Goal: Task Accomplishment & Management: Manage account settings

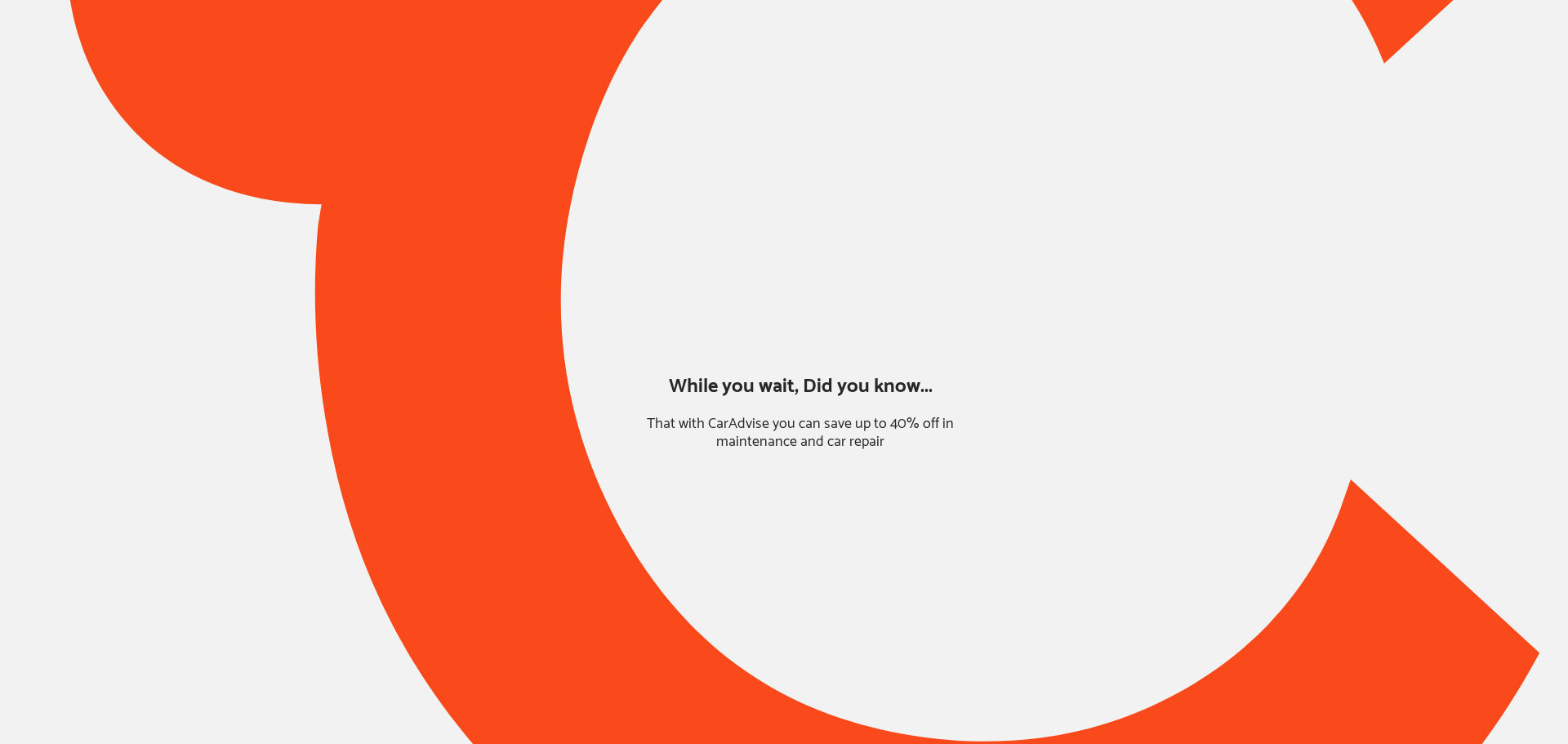
type input "*******"
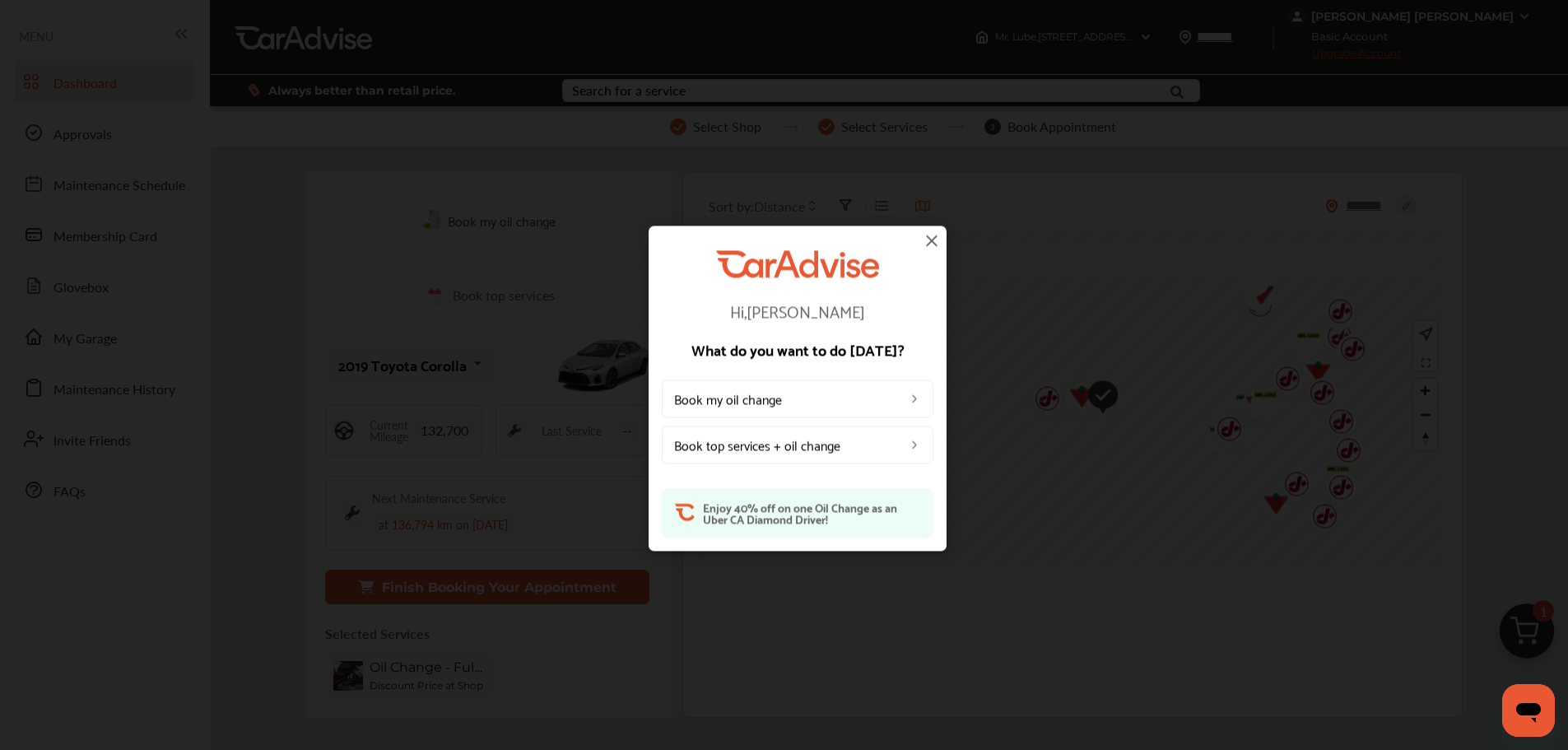
click at [928, 238] on img at bounding box center [931, 240] width 19 height 19
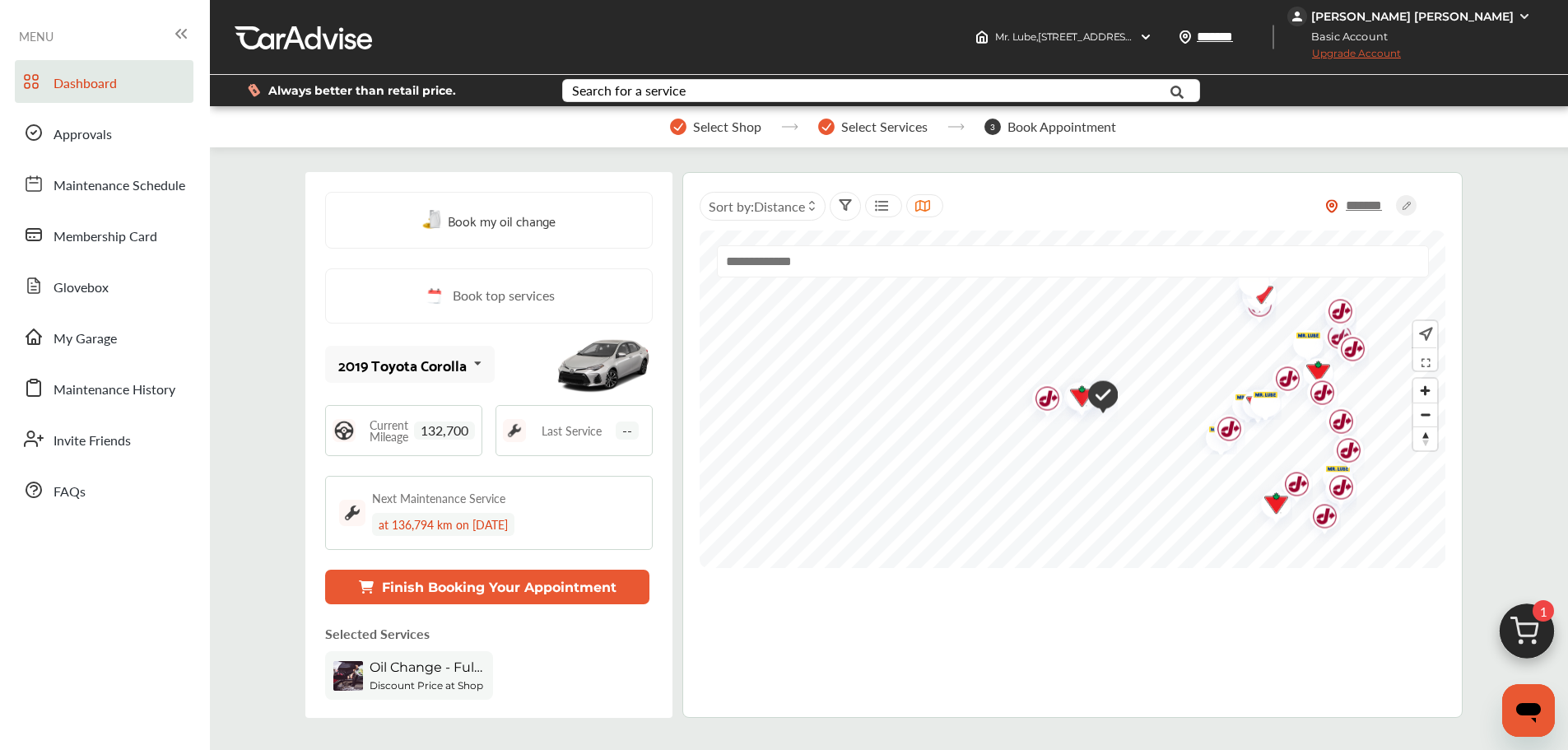
click at [1373, 4] on div "[PERSON_NAME] [PERSON_NAME] Basic Account Upgrade Account" at bounding box center [1427, 37] width 281 height 74
click at [1373, 18] on div "[PERSON_NAME] [PERSON_NAME]" at bounding box center [1412, 16] width 202 height 15
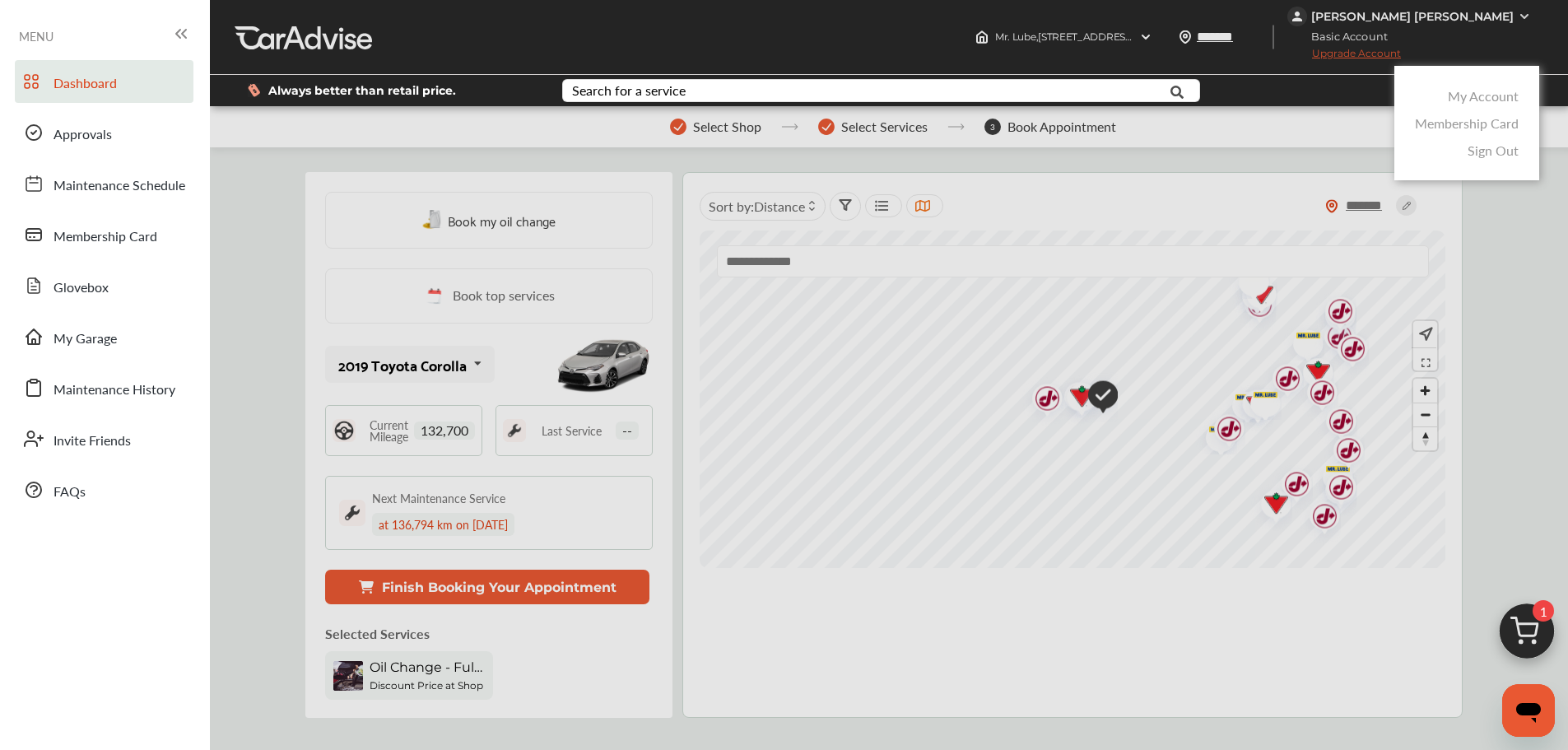
click at [1472, 96] on link "My Account" at bounding box center [1483, 96] width 70 height 19
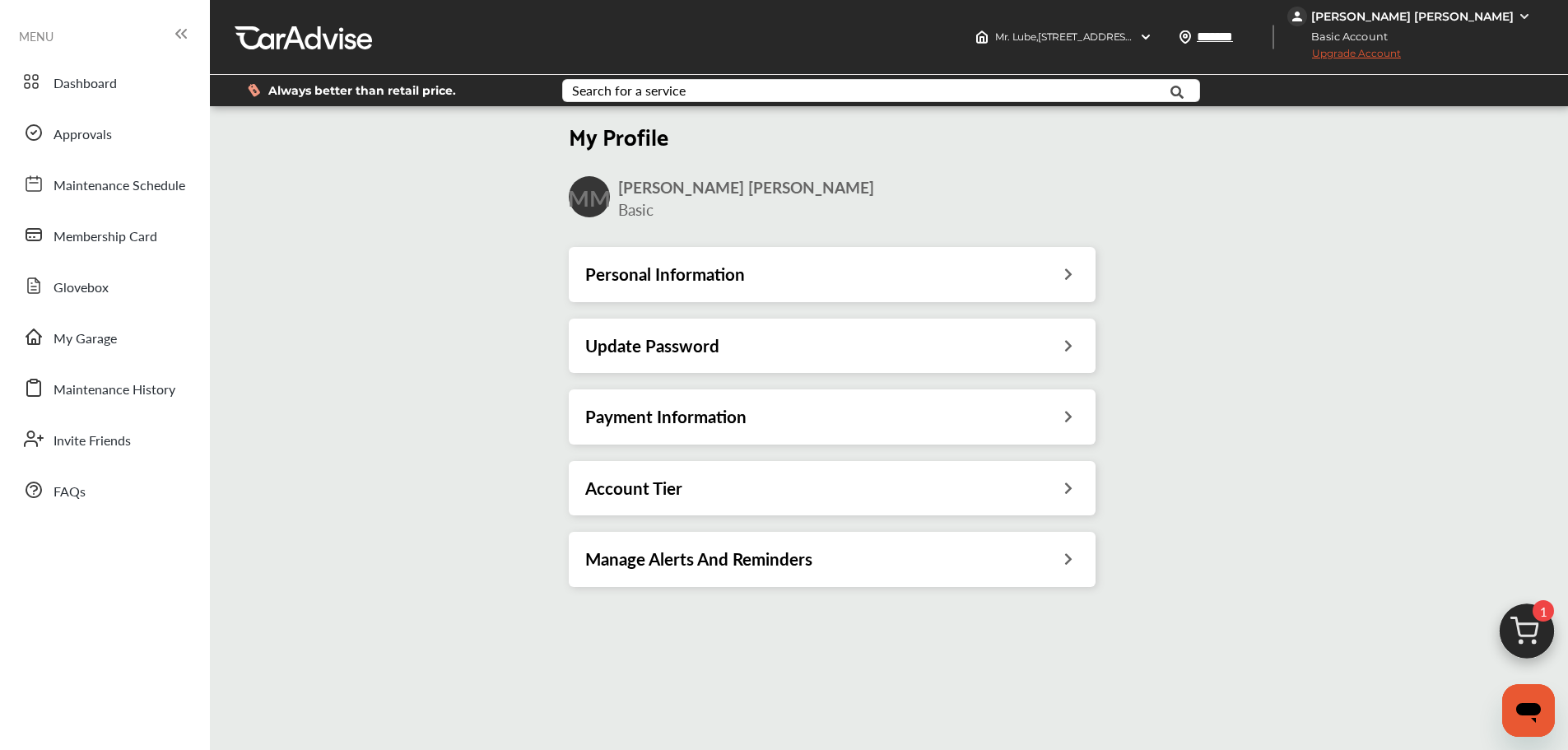
click at [783, 425] on div "Payment Information" at bounding box center [832, 416] width 494 height 21
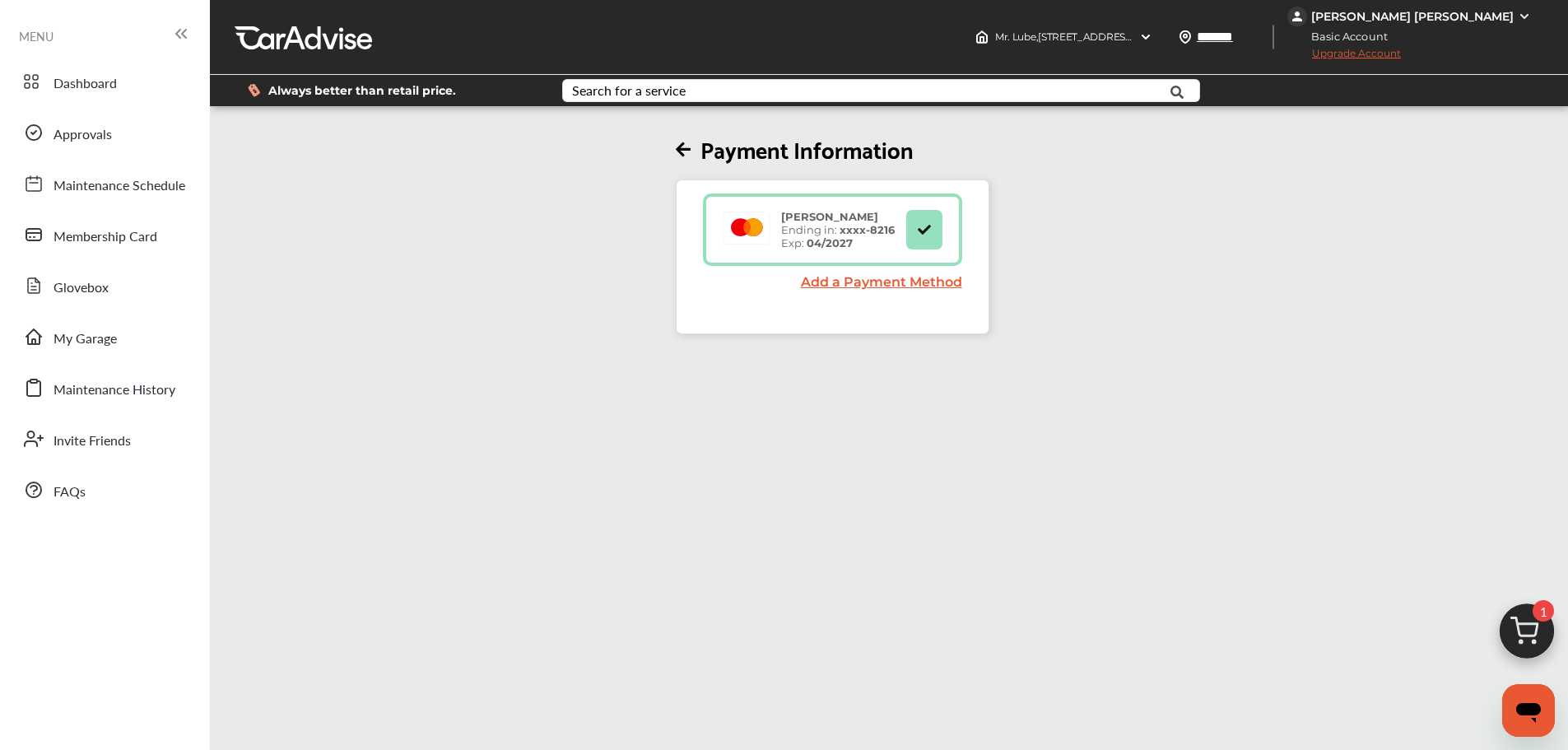
click at [1364, 58] on span "Upgrade Account" at bounding box center [1343, 56] width 114 height 20
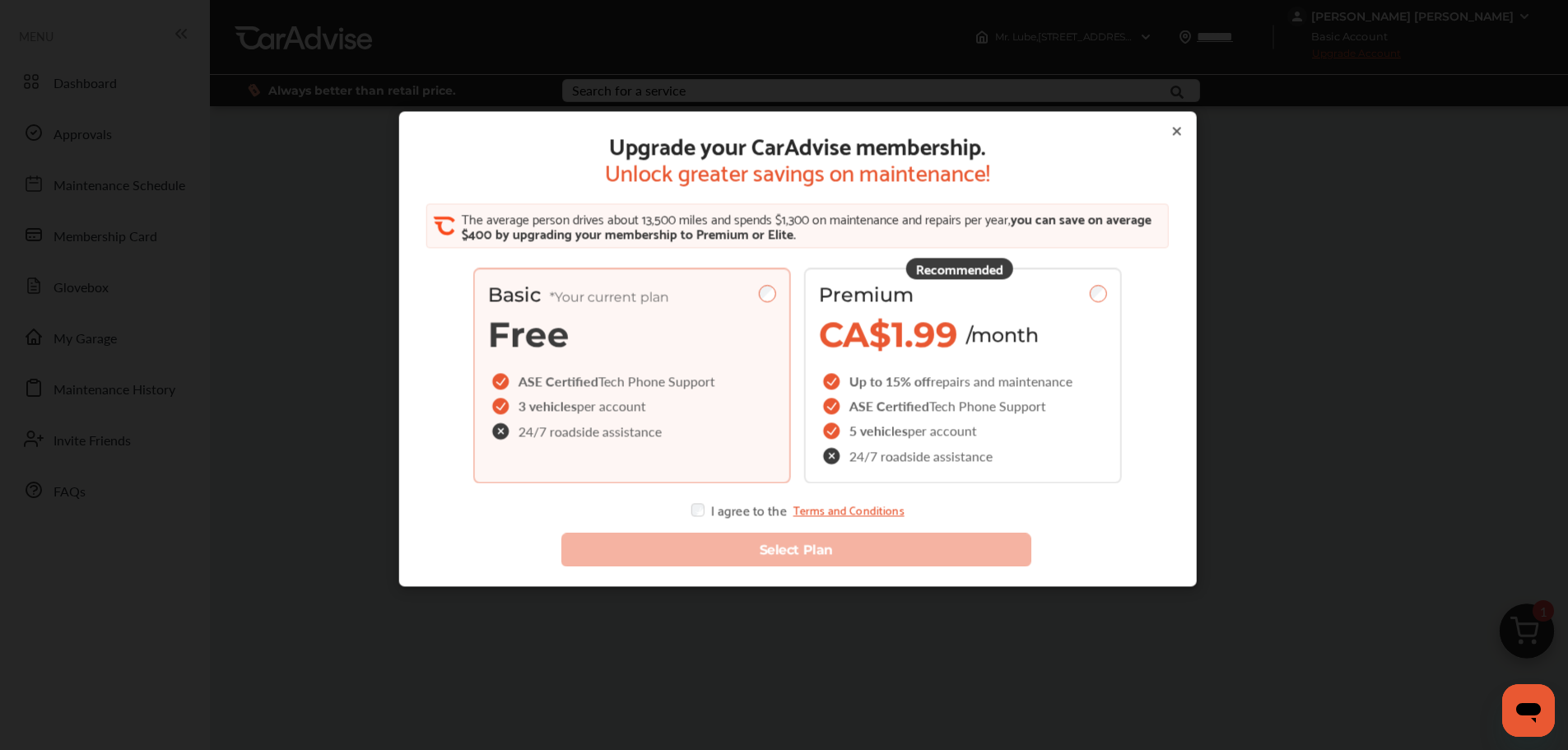
click at [1051, 292] on div "Premium" at bounding box center [962, 295] width 288 height 24
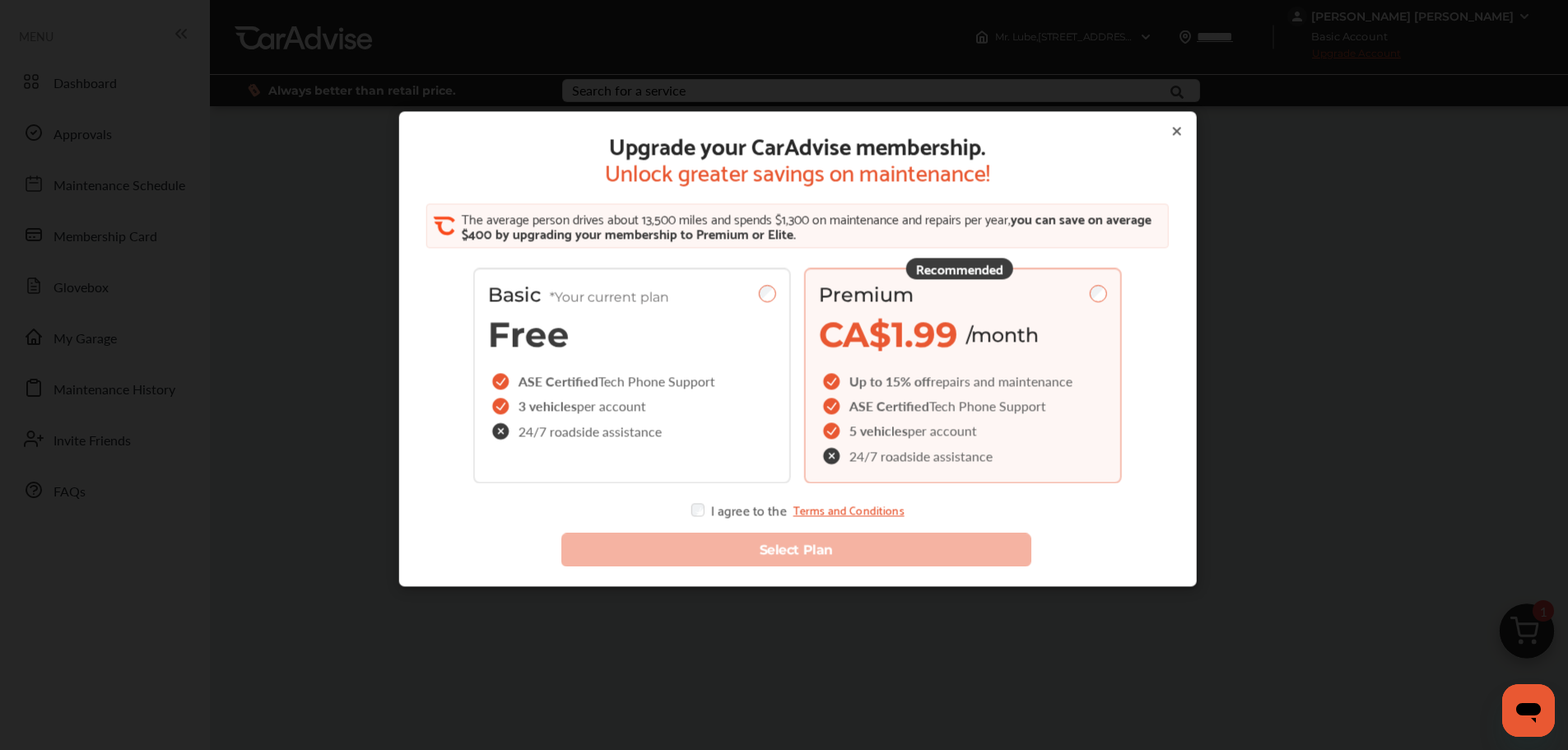
click at [685, 509] on div "Upgrade your CarAdvise membership. Unlock greater savings on maintenance! The a…" at bounding box center [797, 325] width 758 height 386
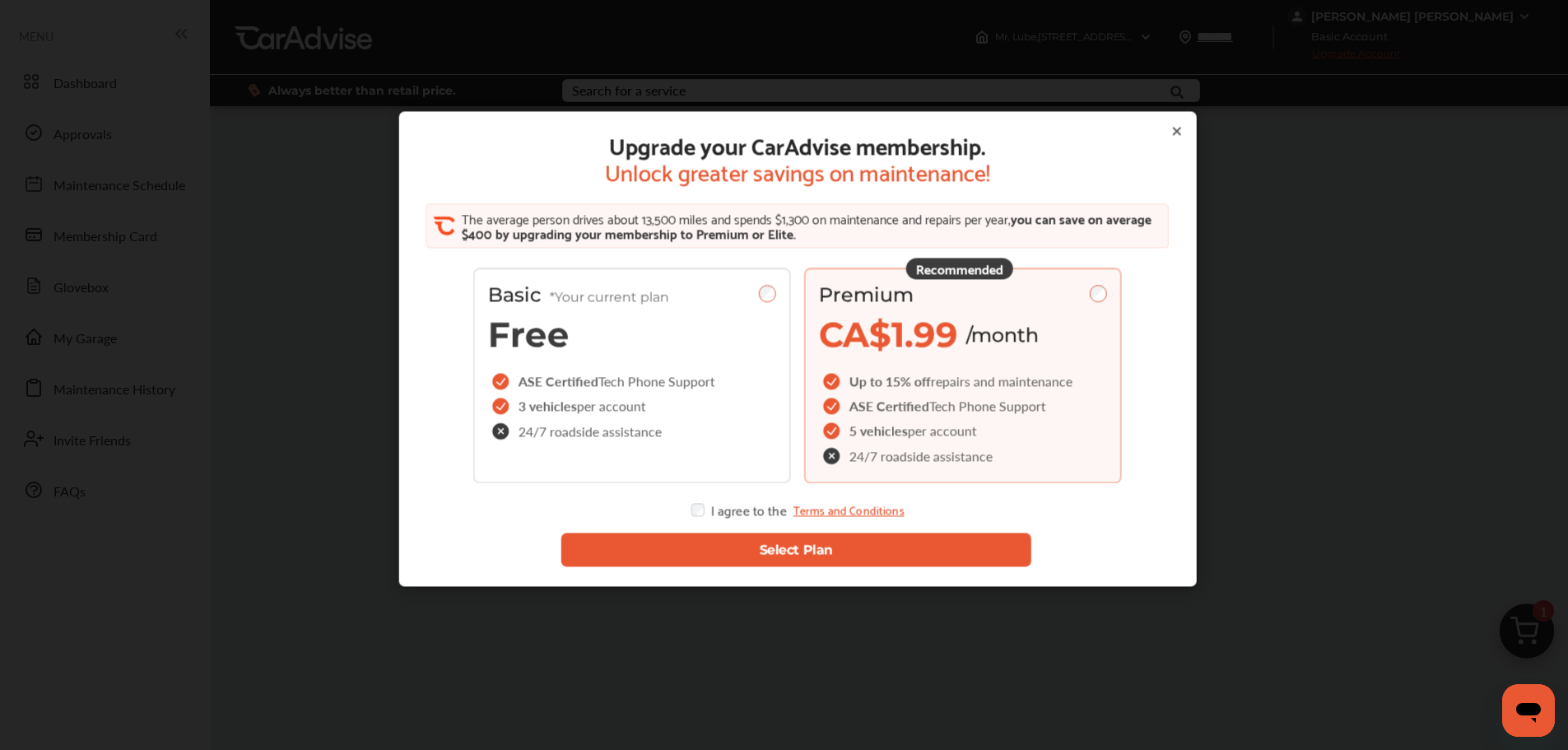
click at [712, 558] on button "Select Plan" at bounding box center [796, 550] width 471 height 33
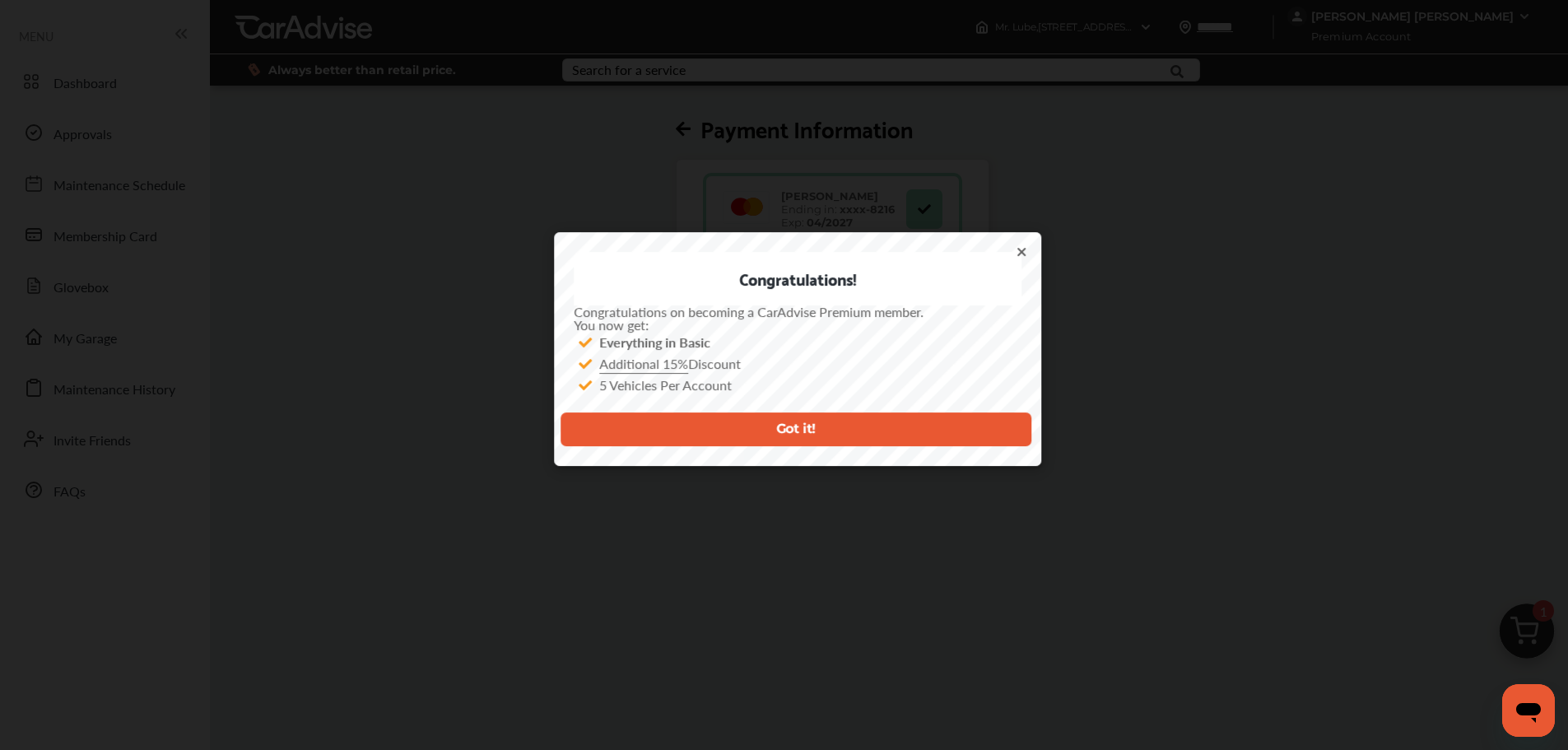
click at [869, 436] on button "Got it!" at bounding box center [796, 429] width 471 height 33
